Goal: Find contact information: Find contact information

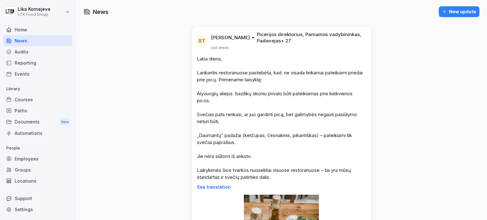
click at [25, 157] on div "Employees" at bounding box center [37, 158] width 69 height 11
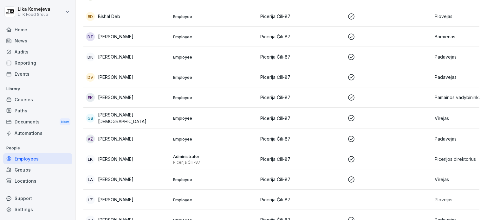
scroll to position [85, 0]
click at [179, 55] on p "Employee" at bounding box center [214, 58] width 82 height 6
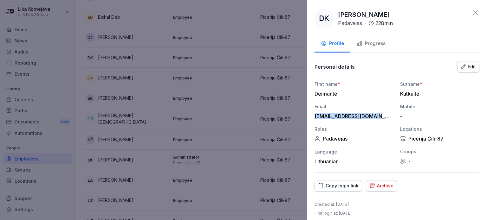
drag, startPoint x: 376, startPoint y: 116, endPoint x: 308, endPoint y: 119, distance: 68.2
click at [308, 119] on div "DK [PERSON_NAME] · 228 min Profile Progress Personal details Edit First name * …" at bounding box center [397, 110] width 180 height 220
copy div "[EMAIL_ADDRESS][DOMAIN_NAME]"
click at [198, 121] on div at bounding box center [243, 110] width 487 height 220
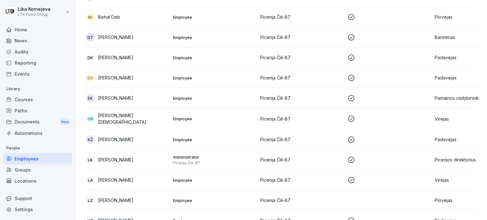
click at [176, 137] on p "Employee" at bounding box center [214, 140] width 82 height 6
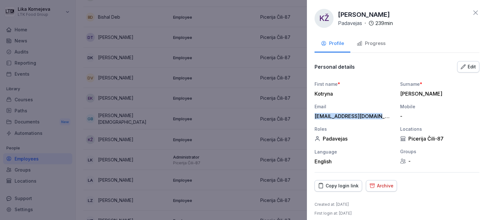
drag, startPoint x: 378, startPoint y: 117, endPoint x: 314, endPoint y: 116, distance: 64.4
click at [314, 116] on div "[PERSON_NAME] · 239 min Profile Progress Personal details Edit First name * [PE…" at bounding box center [397, 110] width 180 height 220
copy div "[EMAIL_ADDRESS][DOMAIN_NAME]"
